Goal: Transaction & Acquisition: Purchase product/service

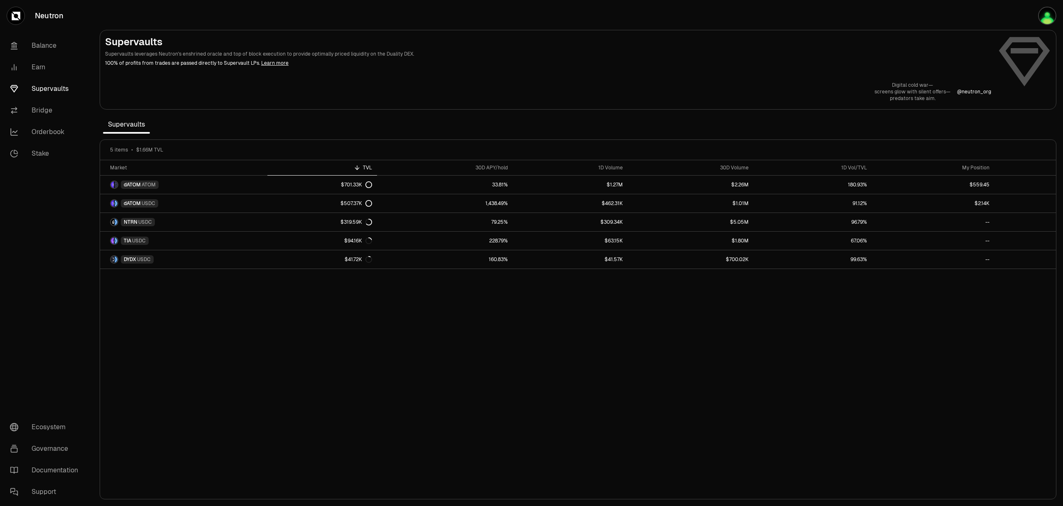
click at [541, 399] on div "Market TVL 30D APY/hold 1D Volume 30D Volume 1D Vol/TVL My Position dATOM ATOM …" at bounding box center [578, 329] width 956 height 339
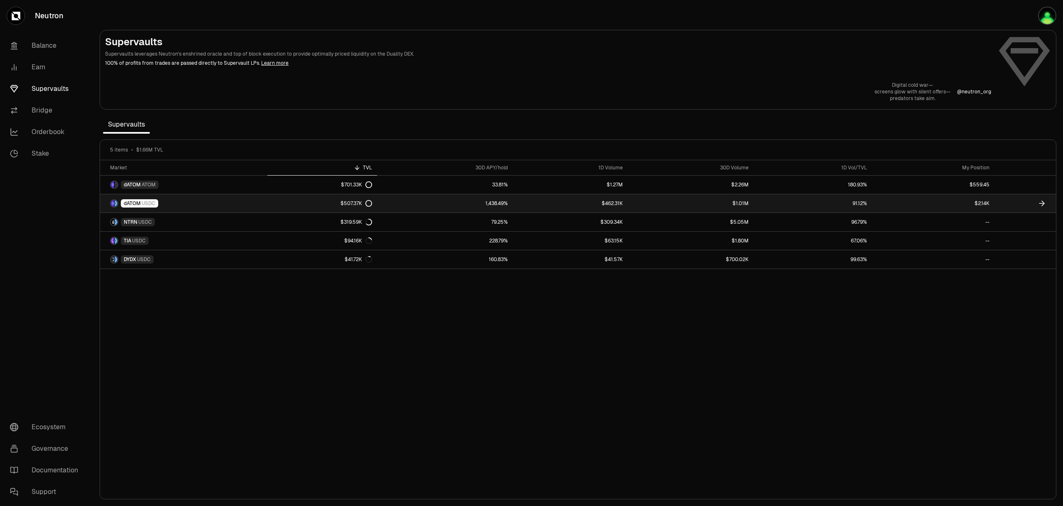
click at [404, 206] on link "1,438.49%" at bounding box center [445, 203] width 136 height 18
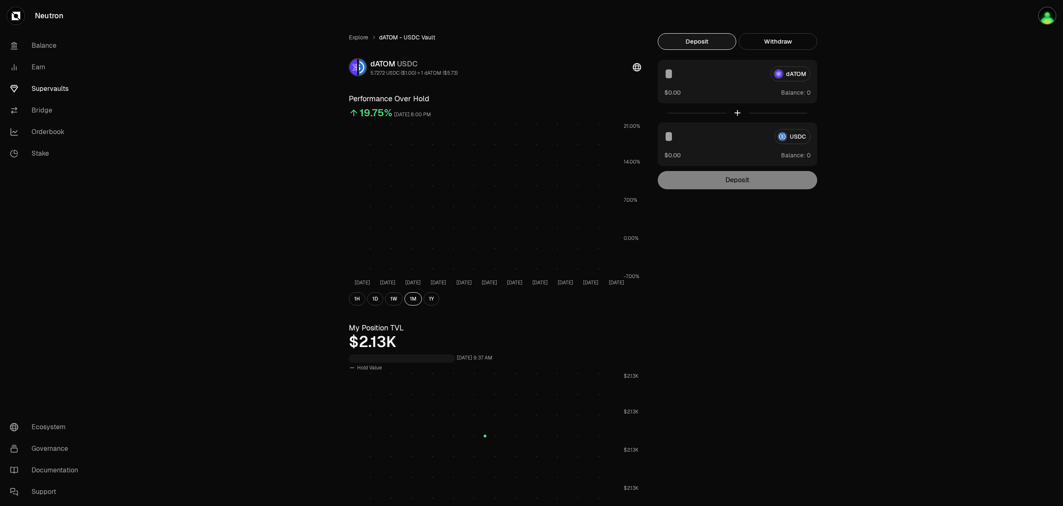
click at [940, 249] on div "Explore dATOM - USDC Vault dATOM USDC 5.7272 USDC ($1.00) = 1 dATOM ($5.73) Per…" at bounding box center [578, 396] width 970 height 793
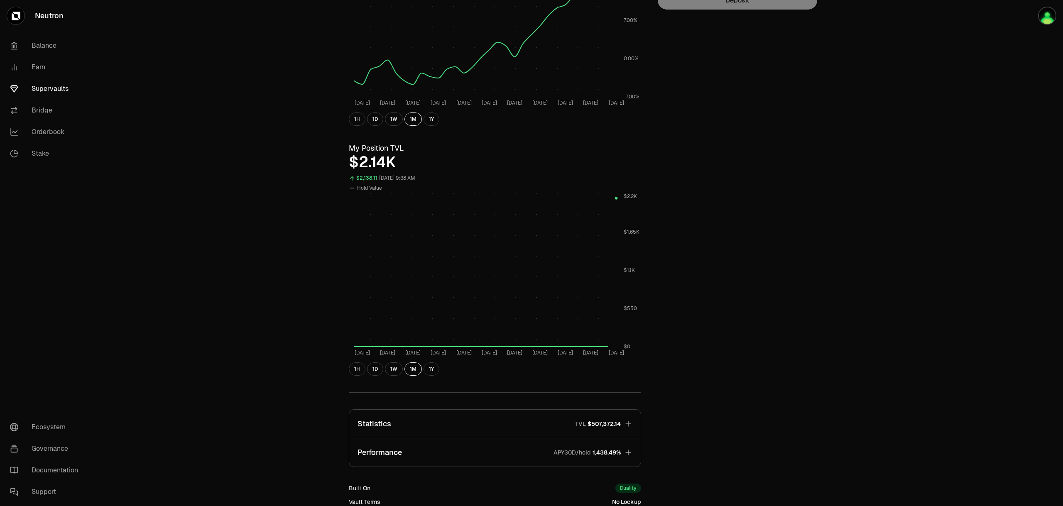
scroll to position [286, 0]
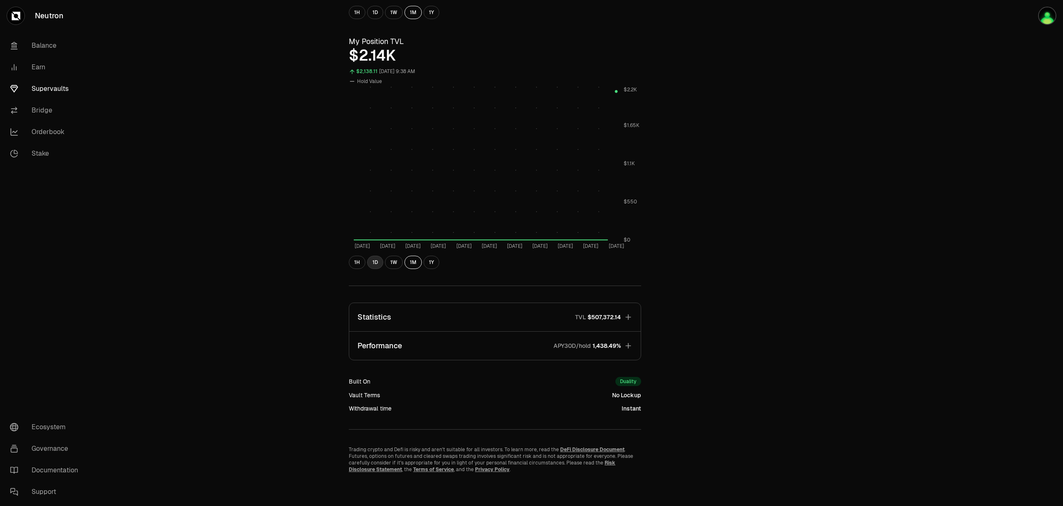
click at [373, 266] on button "1D" at bounding box center [375, 262] width 16 height 13
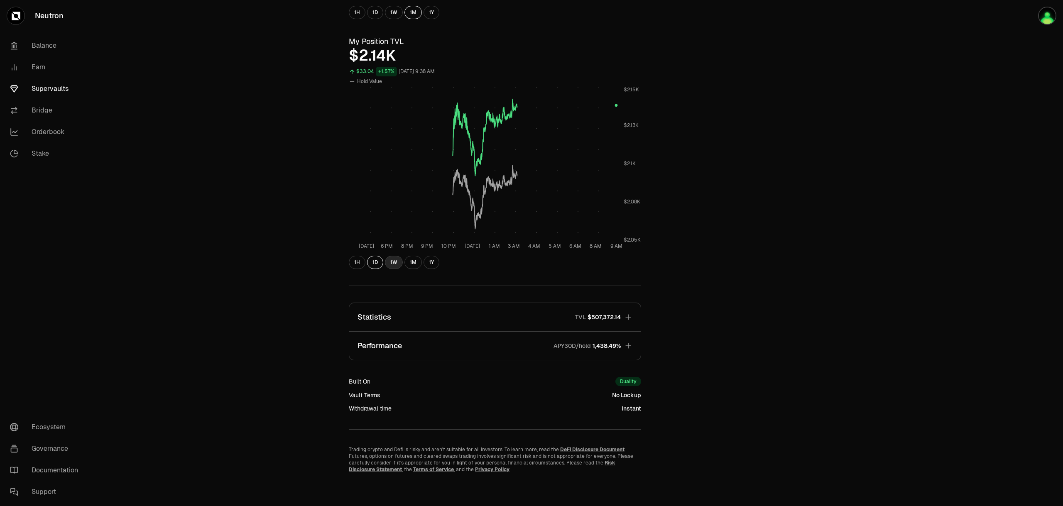
click at [393, 264] on button "1W" at bounding box center [394, 262] width 18 height 13
click at [372, 262] on button "1D" at bounding box center [375, 262] width 16 height 13
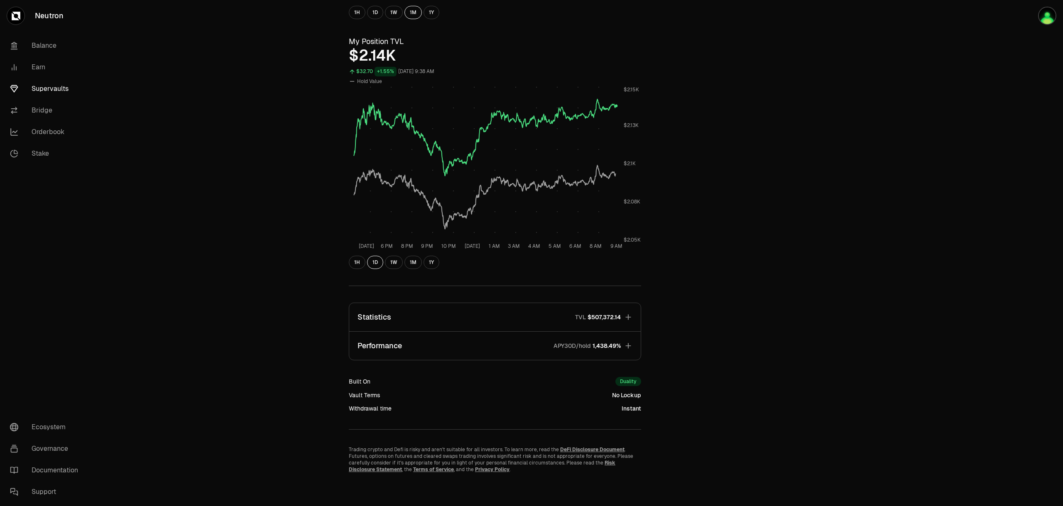
drag, startPoint x: 718, startPoint y: 373, endPoint x: 752, endPoint y: 47, distance: 327.2
click at [752, 47] on div "Explore dATOM - USDC Vault dATOM USDC 5.7272 USDC ($1.00) = 1 dATOM ($5.73) Per…" at bounding box center [578, 110] width 478 height 726
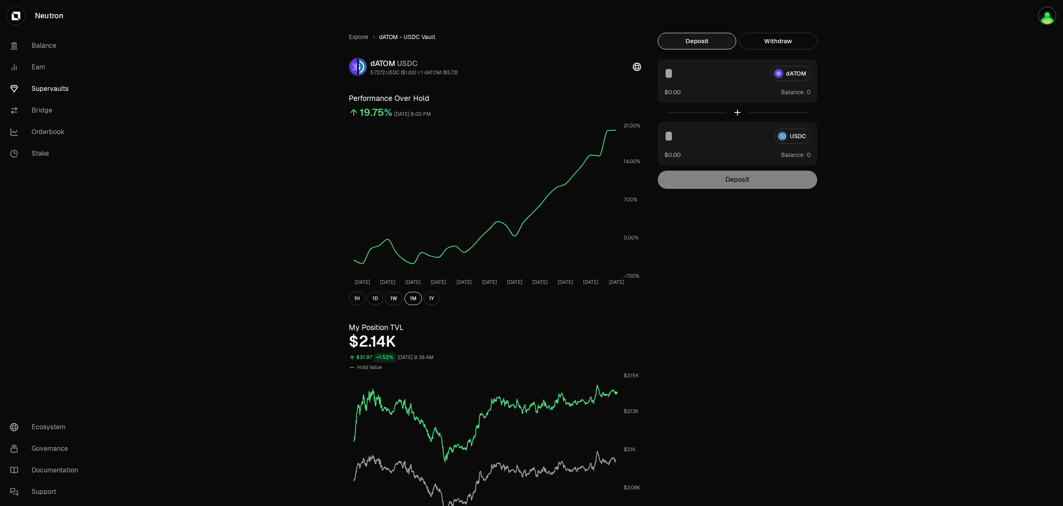
scroll to position [0, 0]
click at [773, 338] on div "Explore dATOM - USDC Vault dATOM USDC 5.7272 USDC ($1.00) = 1 dATOM ($5.73) Per…" at bounding box center [578, 396] width 478 height 726
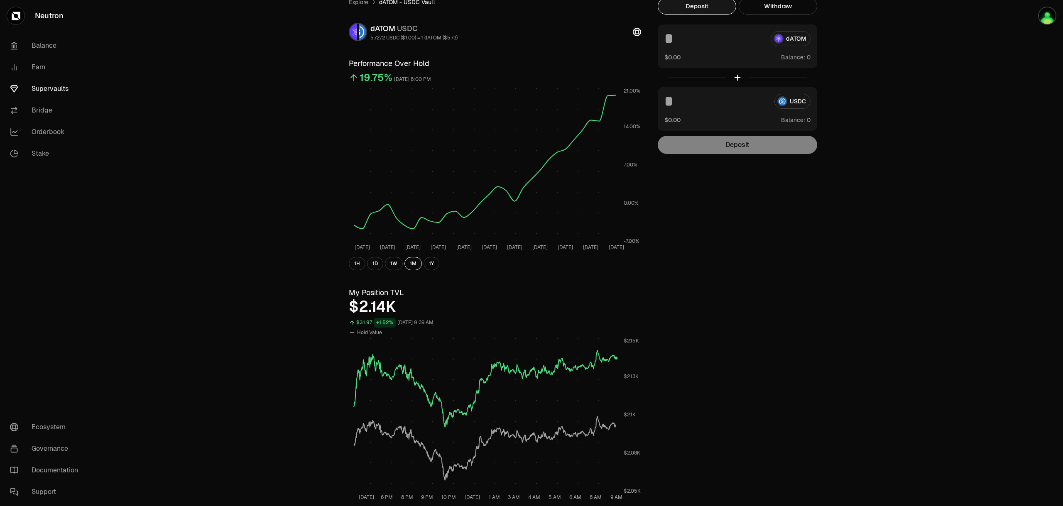
scroll to position [83, 0]
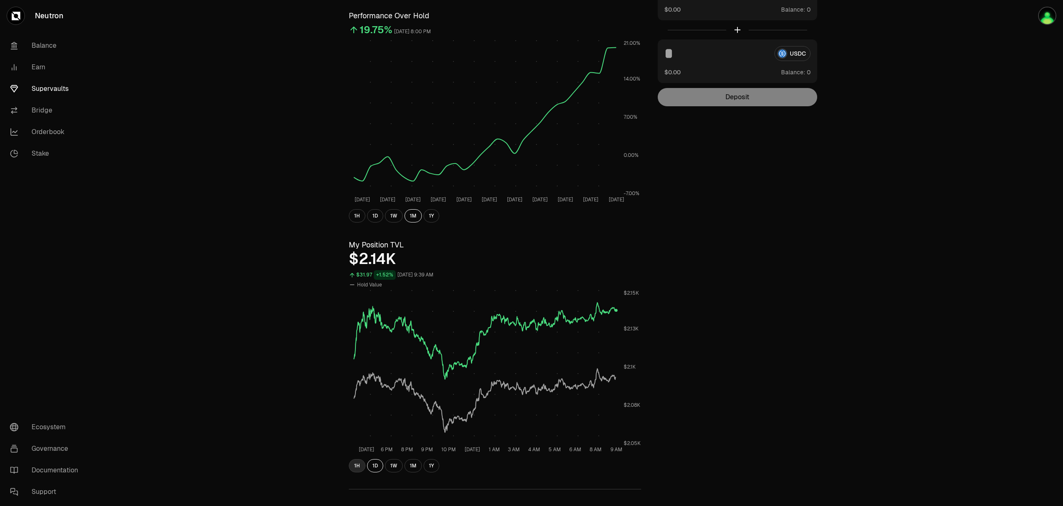
click at [354, 468] on button "1H" at bounding box center [357, 465] width 17 height 13
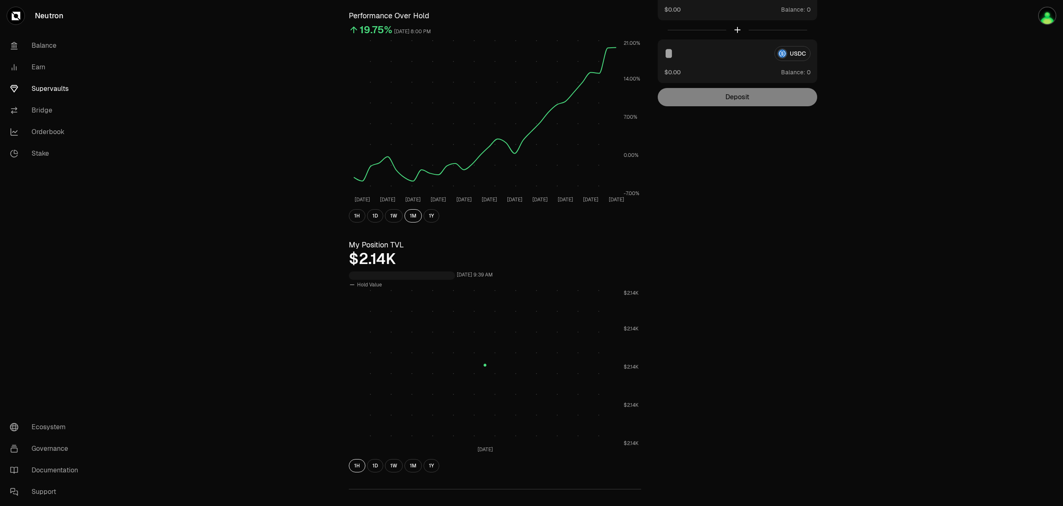
drag, startPoint x: 354, startPoint y: 468, endPoint x: 227, endPoint y: 379, distance: 154.8
click at [227, 379] on div "Explore dATOM - USDC Vault dATOM USDC 5.7272 USDC ($1.00) = 1 dATOM ($5.73) Per…" at bounding box center [578, 313] width 970 height 793
click at [376, 467] on button "1D" at bounding box center [375, 465] width 16 height 13
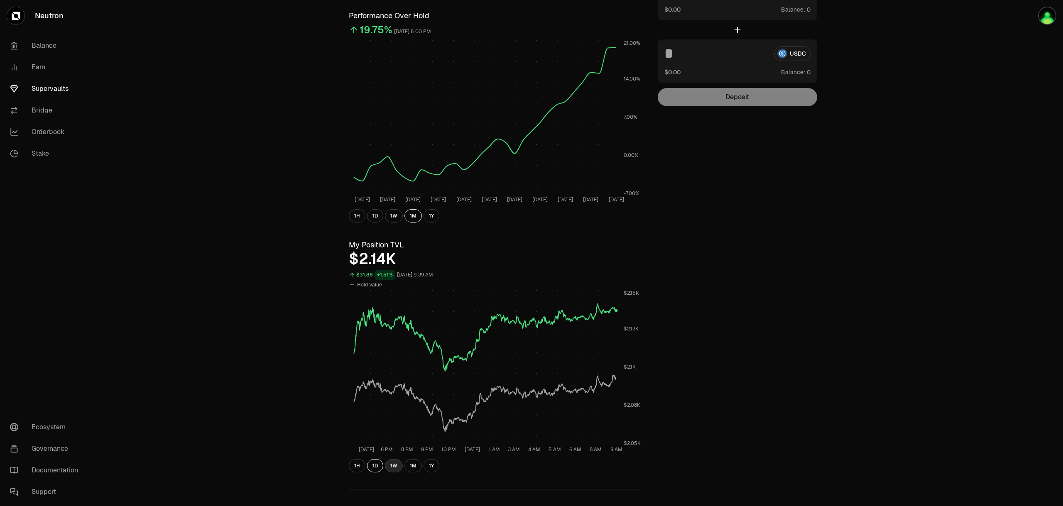
click at [397, 465] on button "1W" at bounding box center [394, 465] width 18 height 13
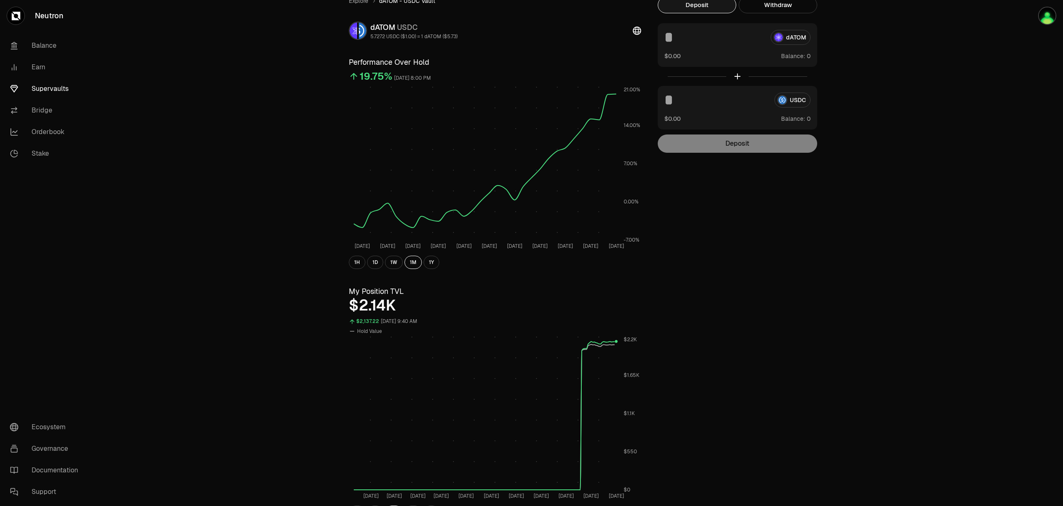
scroll to position [0, 0]
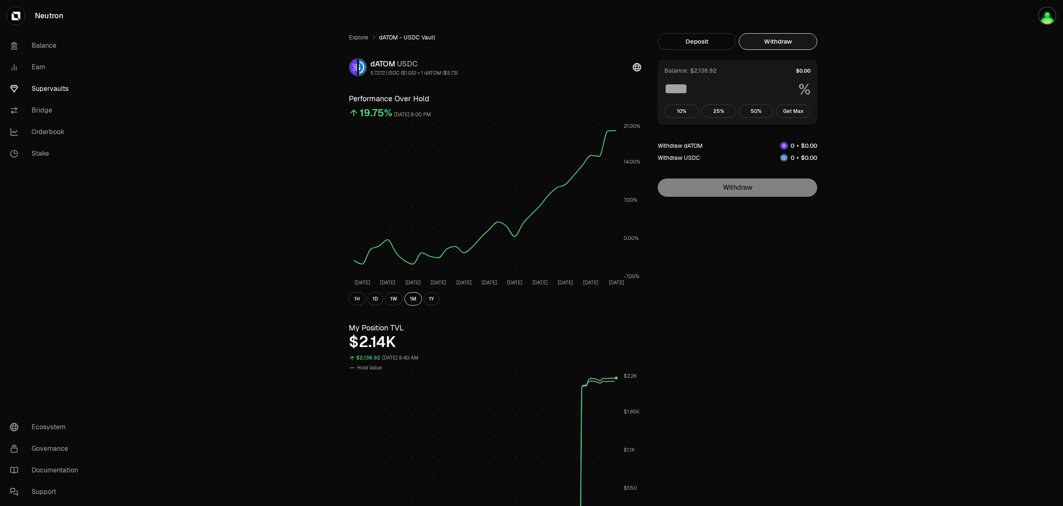
click at [771, 39] on button "Withdraw" at bounding box center [778, 41] width 78 height 17
click at [792, 112] on button "Get Max" at bounding box center [793, 111] width 35 height 13
type input "***"
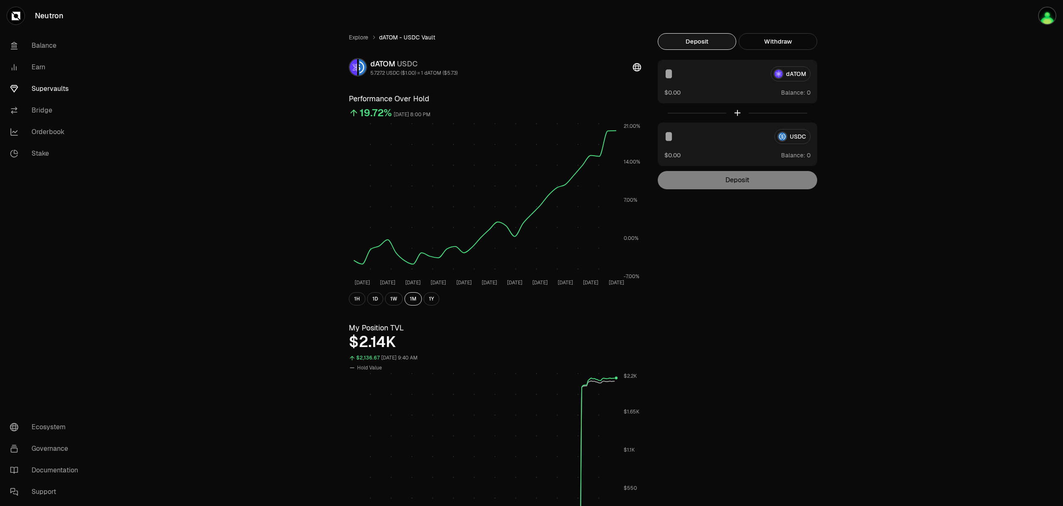
click at [711, 47] on button "Deposit" at bounding box center [697, 41] width 78 height 17
click at [1003, 116] on div "Explore dATOM - USDC Vault dATOM USDC 5.7272 USDC ($1.00) = 1 dATOM ($5.73) Per…" at bounding box center [578, 396] width 970 height 793
click at [66, 96] on link "Supervaults" at bounding box center [46, 89] width 86 height 22
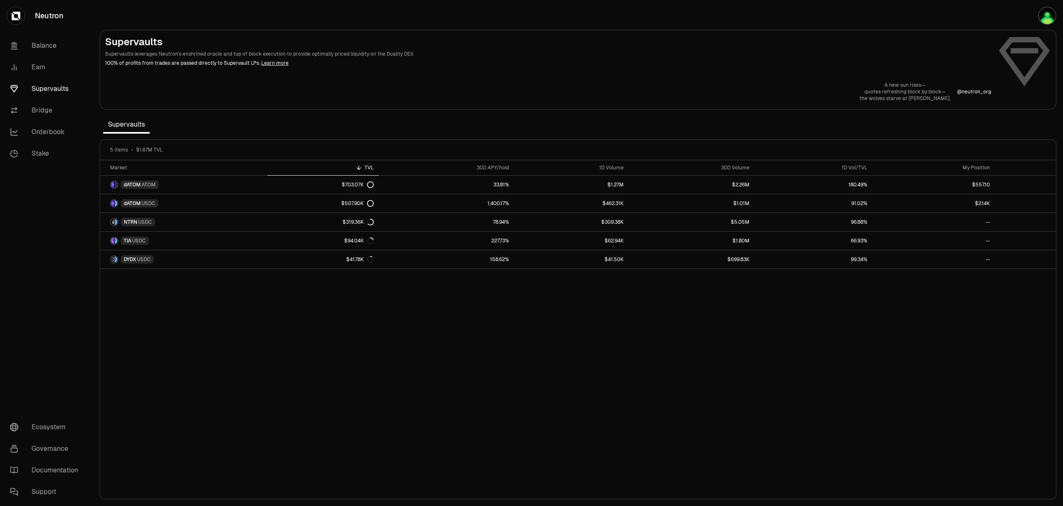
drag, startPoint x: 436, startPoint y: 305, endPoint x: 203, endPoint y: 325, distance: 234.2
click at [203, 325] on div "Market TVL 30D APY/hold 1D Volume 30D Volume 1D Vol/TVL My Position dATOM ATOM …" at bounding box center [578, 329] width 956 height 339
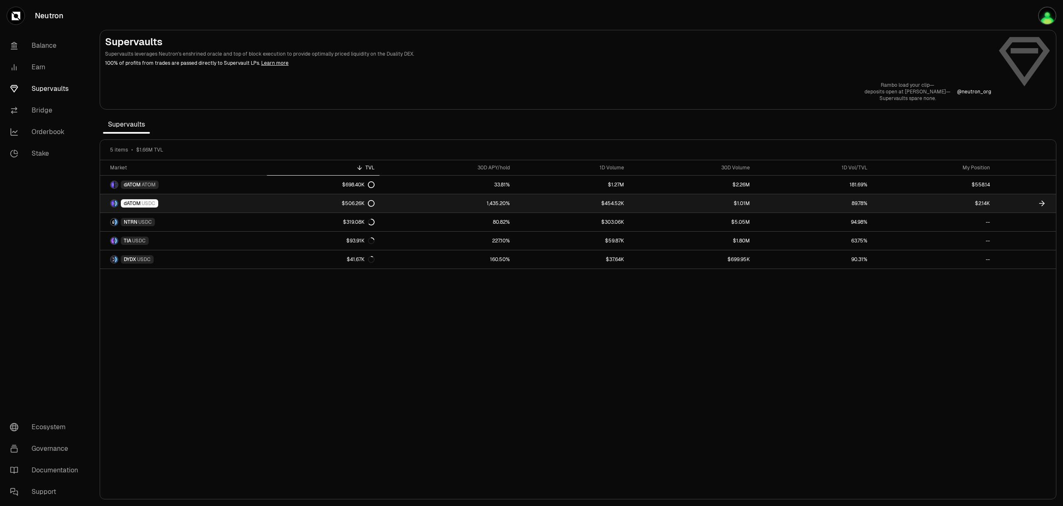
click at [385, 204] on link "1,435.20%" at bounding box center [446, 203] width 135 height 18
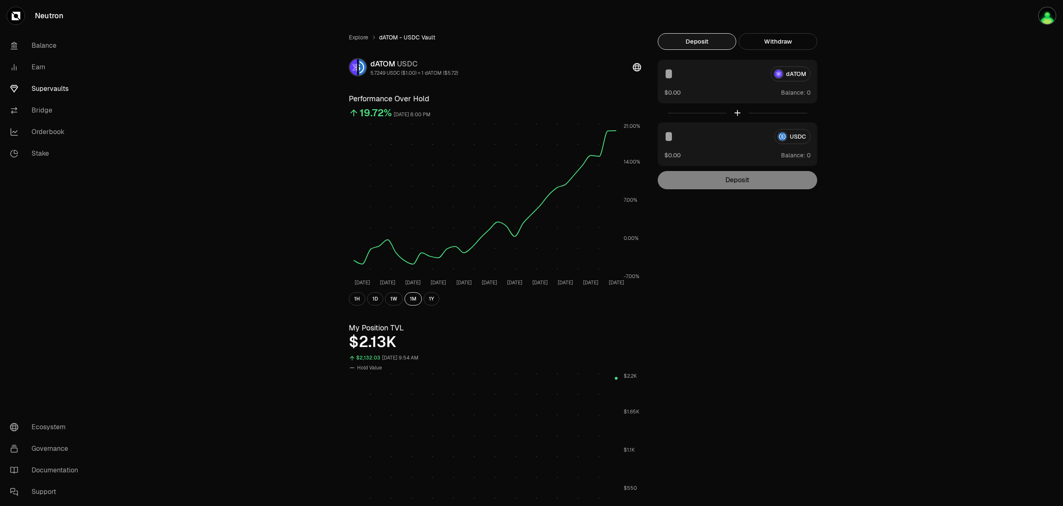
click at [757, 173] on div "Deposit" at bounding box center [737, 180] width 159 height 18
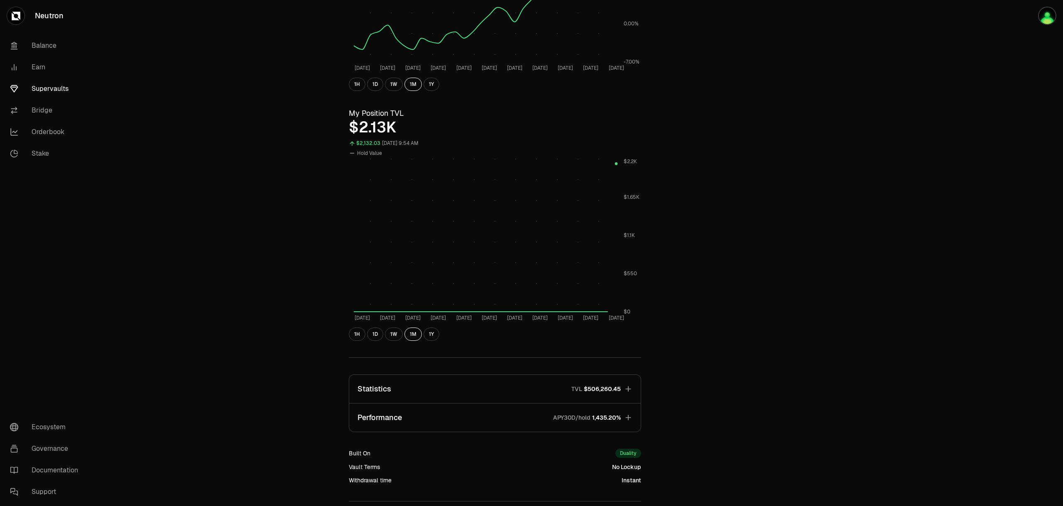
scroll to position [286, 0]
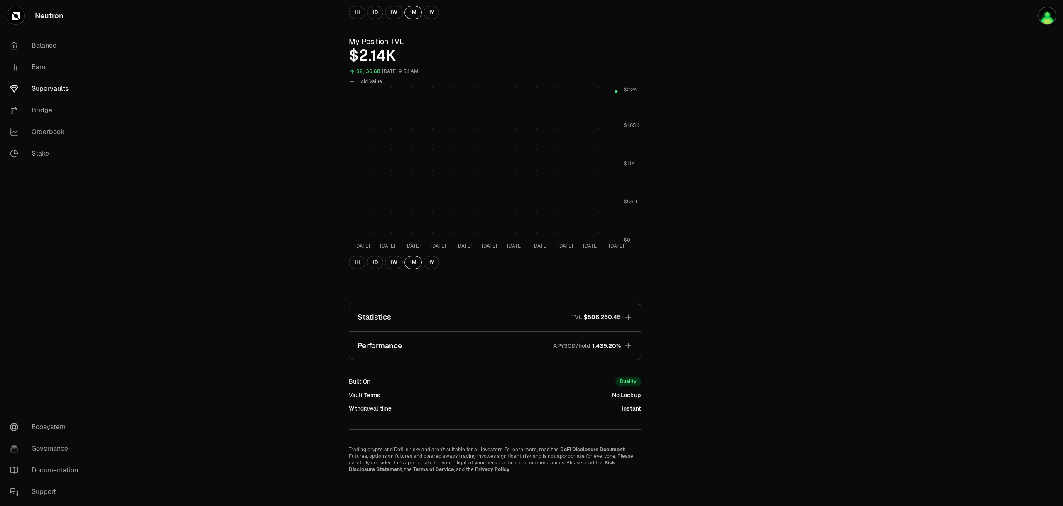
click at [631, 315] on icon "button" at bounding box center [628, 317] width 8 height 8
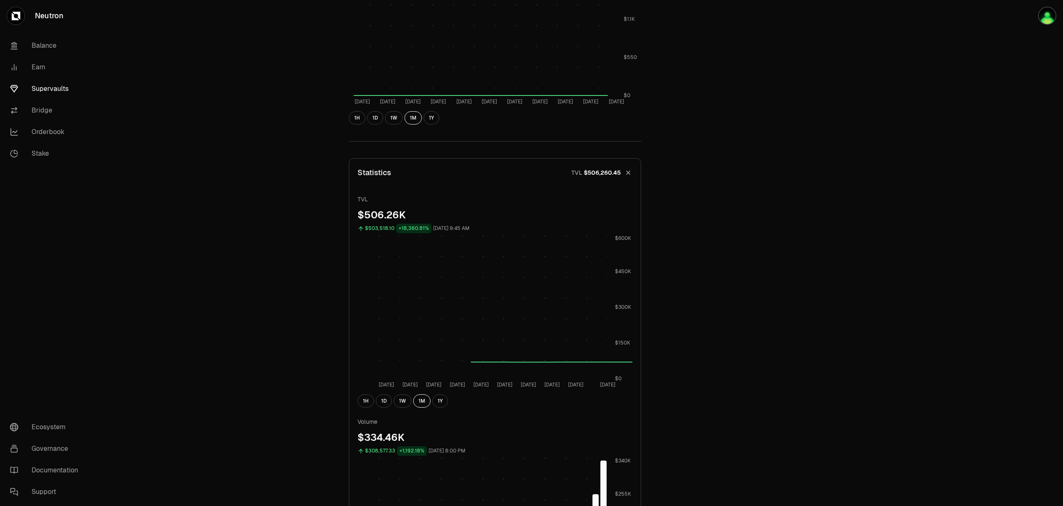
scroll to position [536, 0]
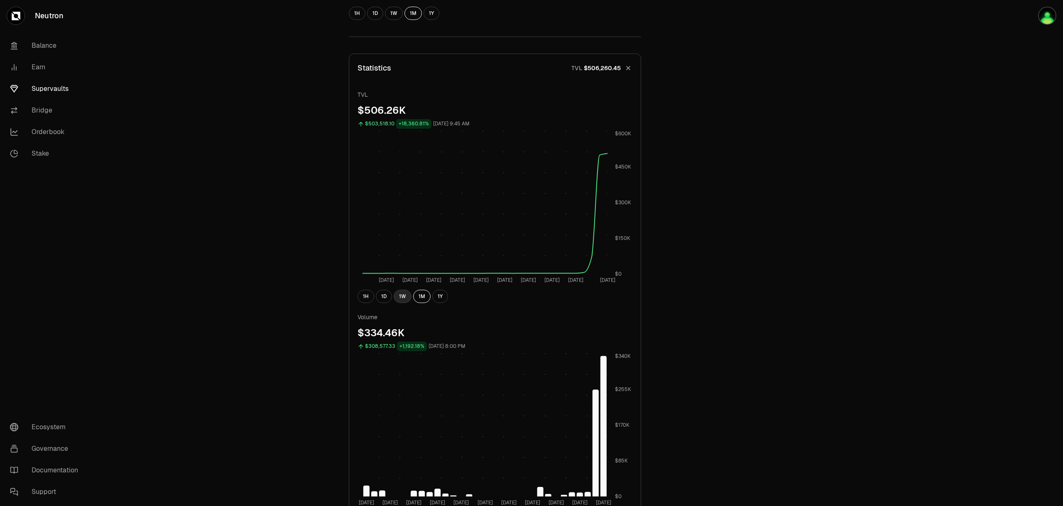
click at [408, 294] on button "1W" at bounding box center [403, 296] width 18 height 13
click at [949, 198] on div "Explore dATOM - USDC Vault dATOM USDC 5.7249 USDC ($1.00) = 1 dATOM ($5.72) Per…" at bounding box center [578, 140] width 970 height 1353
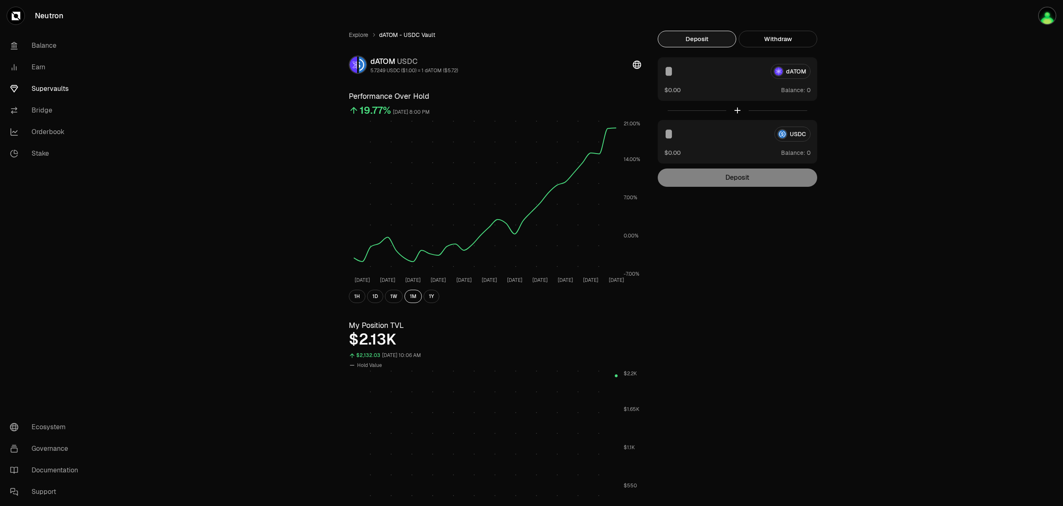
scroll to position [0, 0]
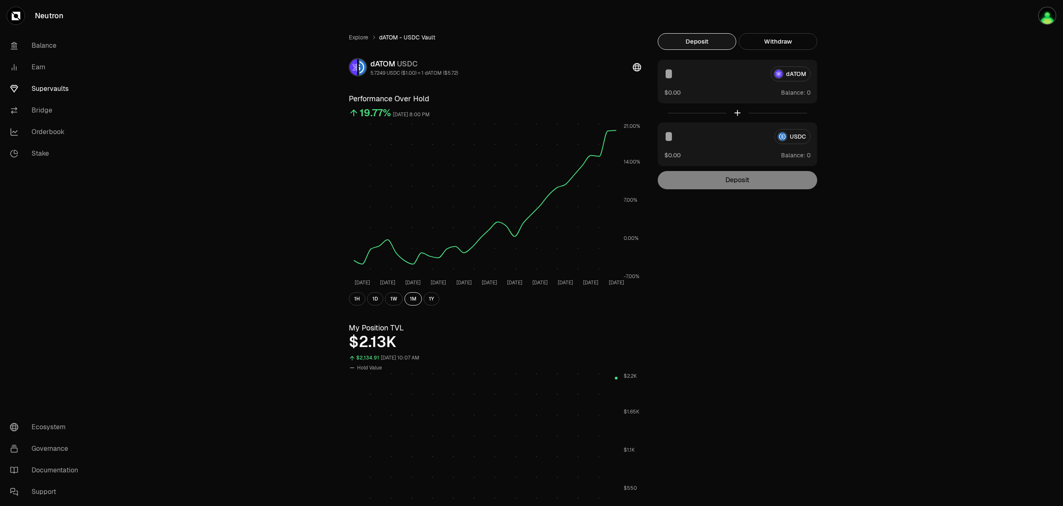
click at [51, 93] on link "Supervaults" at bounding box center [46, 89] width 86 height 22
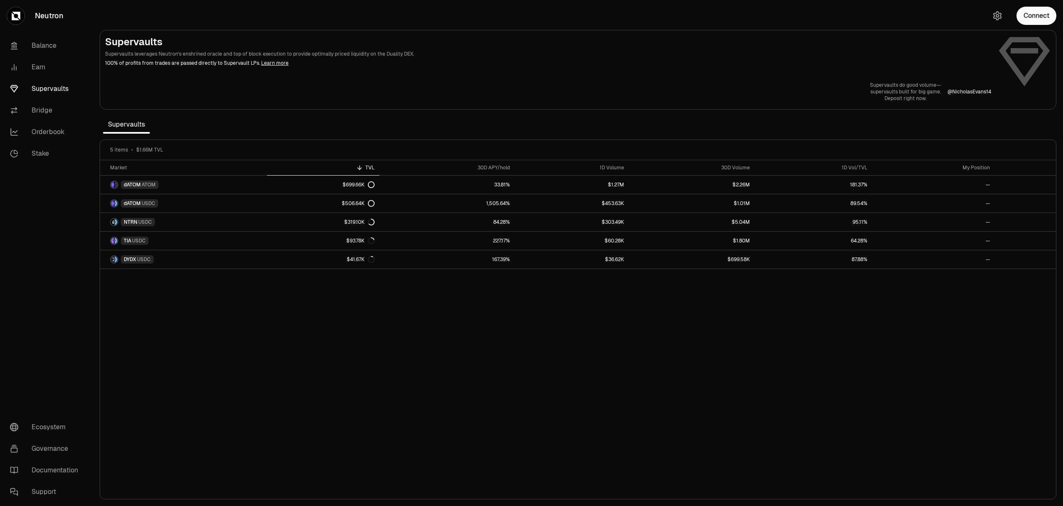
click at [369, 421] on div "Market TVL 30D APY/hold 1D Volume 30D Volume 1D Vol/TVL My Position dATOM ATOM …" at bounding box center [578, 329] width 956 height 339
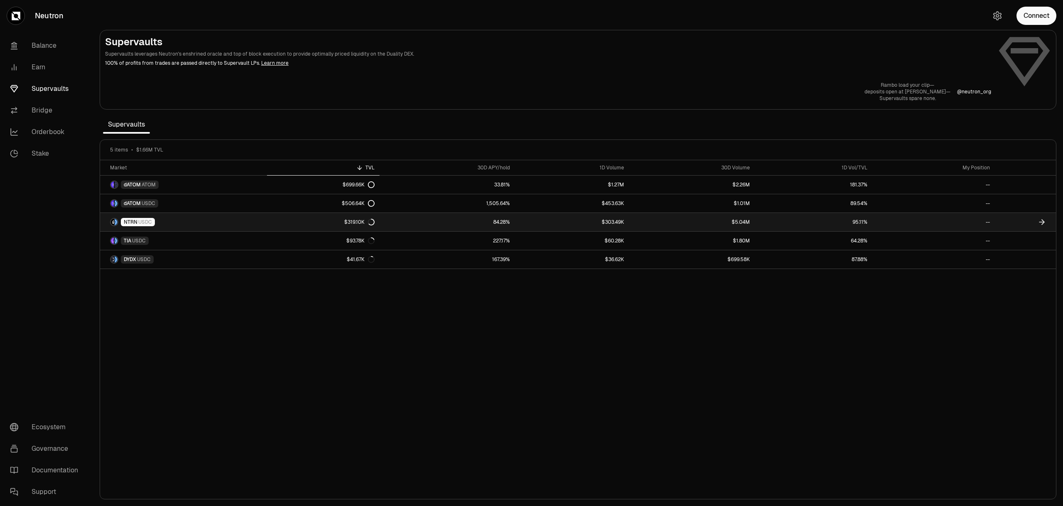
click at [1038, 220] on icon at bounding box center [1041, 222] width 8 height 8
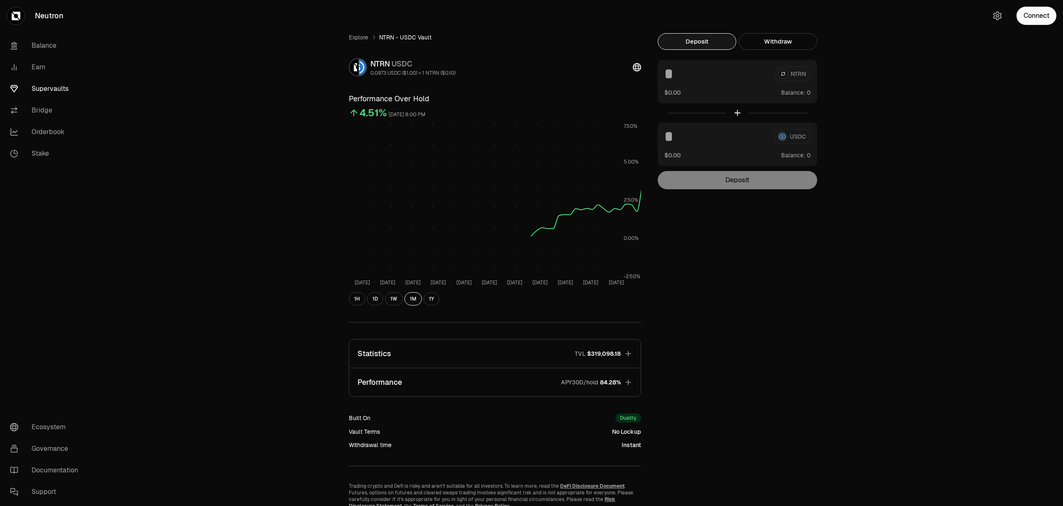
click at [604, 384] on span "84.28%" at bounding box center [610, 382] width 21 height 8
